Goal: Information Seeking & Learning: Learn about a topic

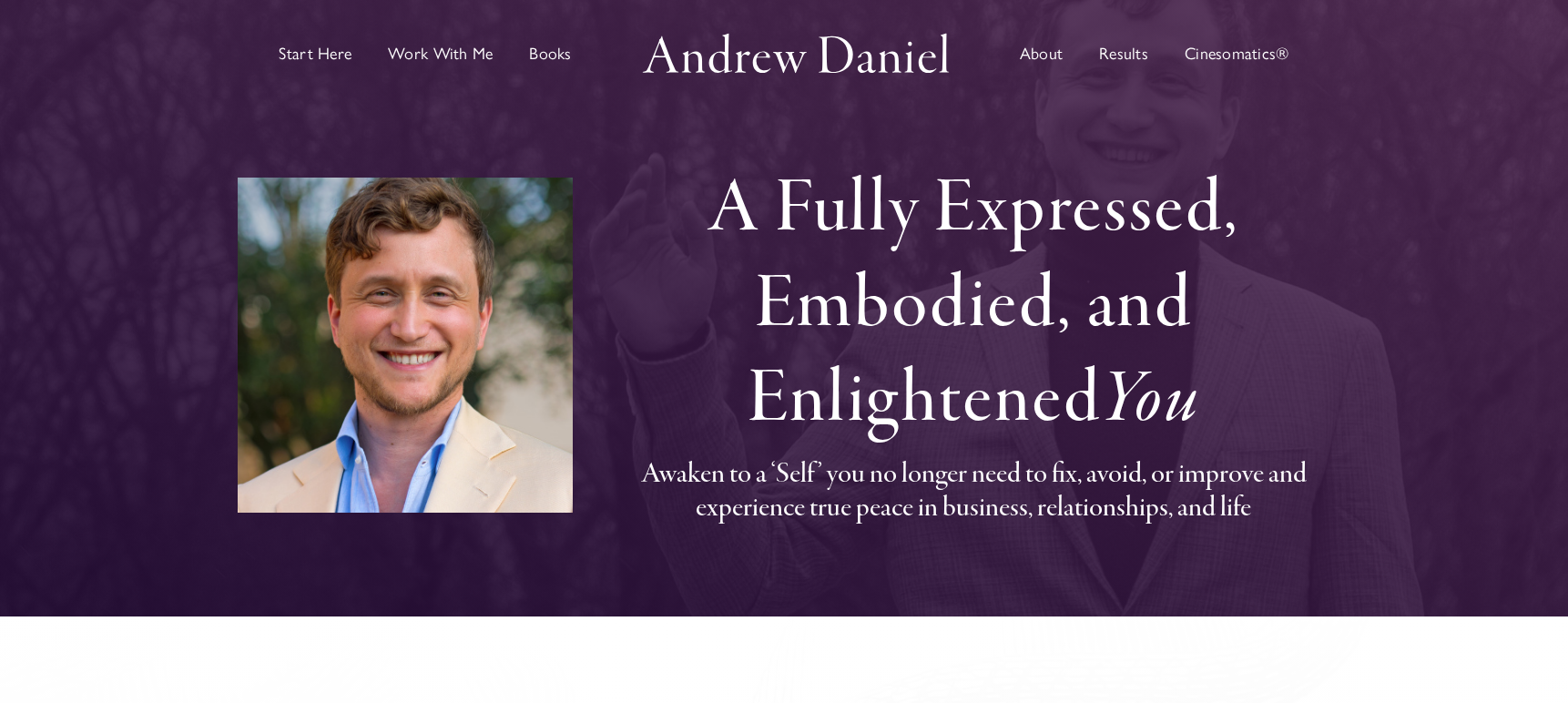
click at [335, 56] on span "Start Here" at bounding box center [315, 54] width 73 height 16
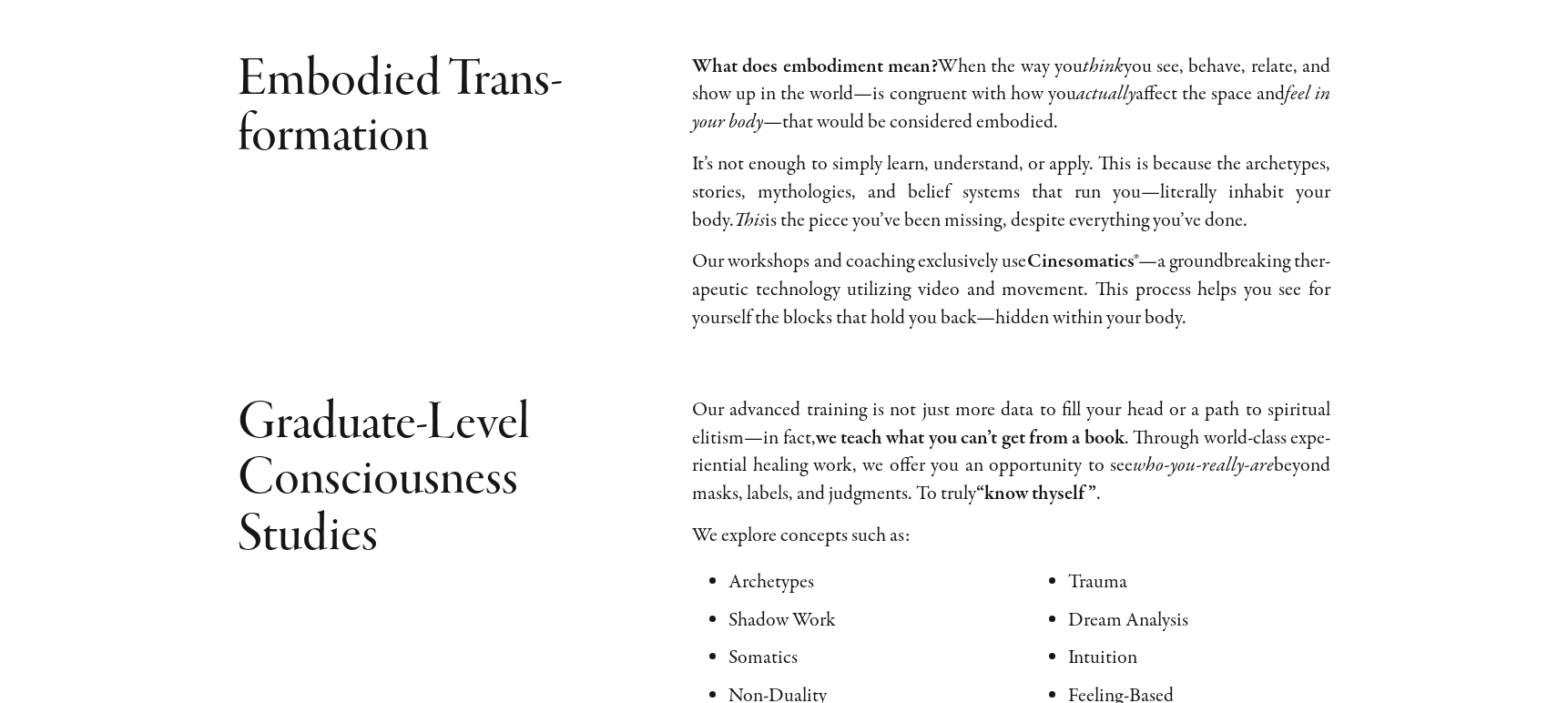
scroll to position [1440, 0]
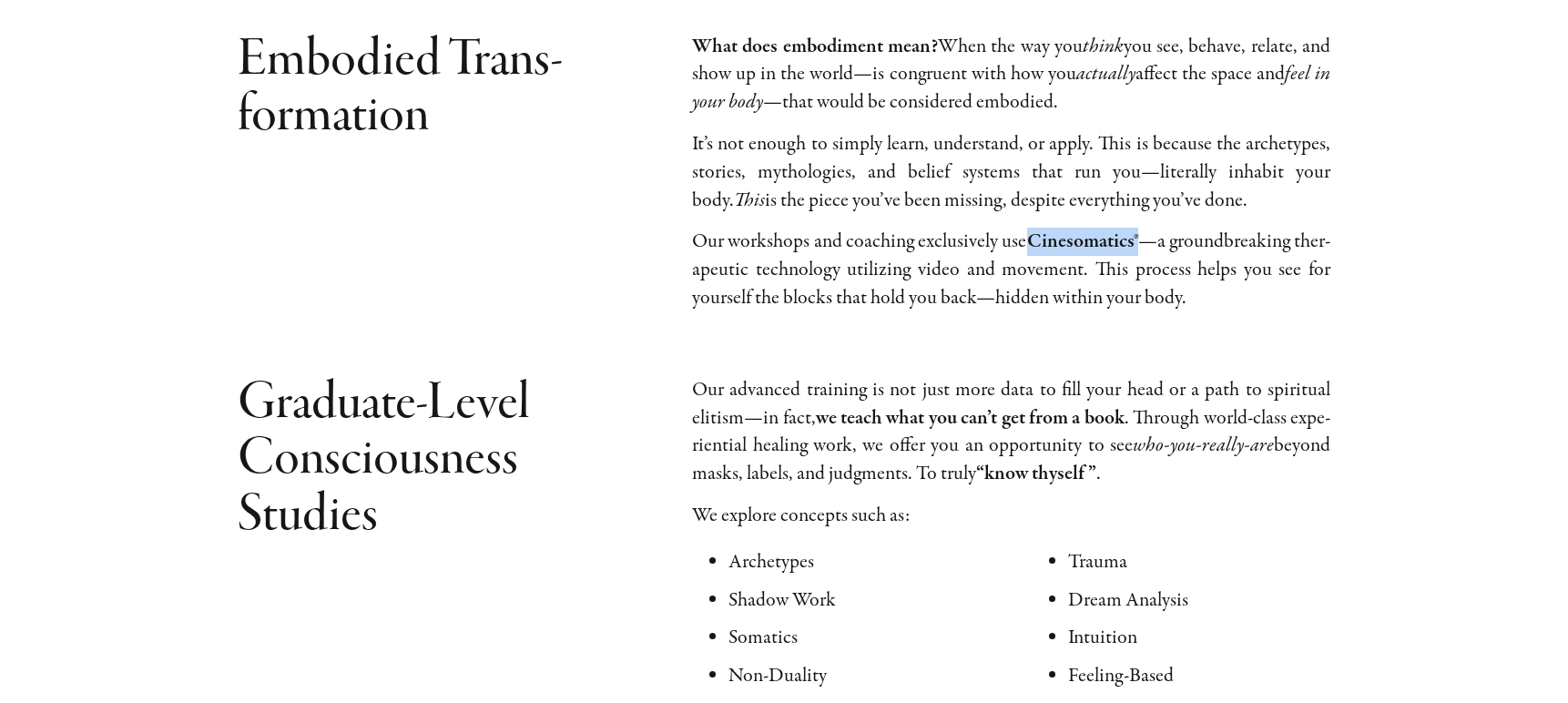
drag, startPoint x: 1175, startPoint y: 213, endPoint x: 1067, endPoint y: 214, distance: 108.0
click at [1067, 228] on p "Our work­shops and coach­ing exclu­sive­ly use Cinesomatics® —a ground­break­in…" at bounding box center [1011, 270] width 639 height 84
copy strong "Cinesomatics®"
